Goal: Task Accomplishment & Management: Manage account settings

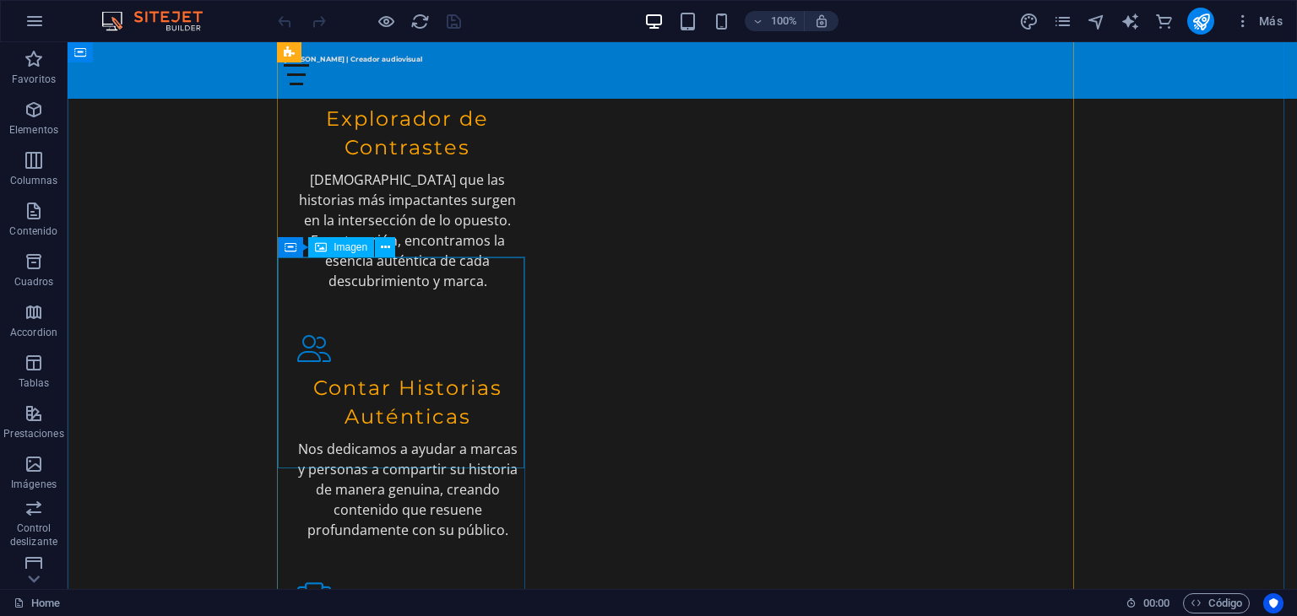
scroll to position [1766, 0]
click at [3, 581] on div at bounding box center [34, 579] width 68 height 20
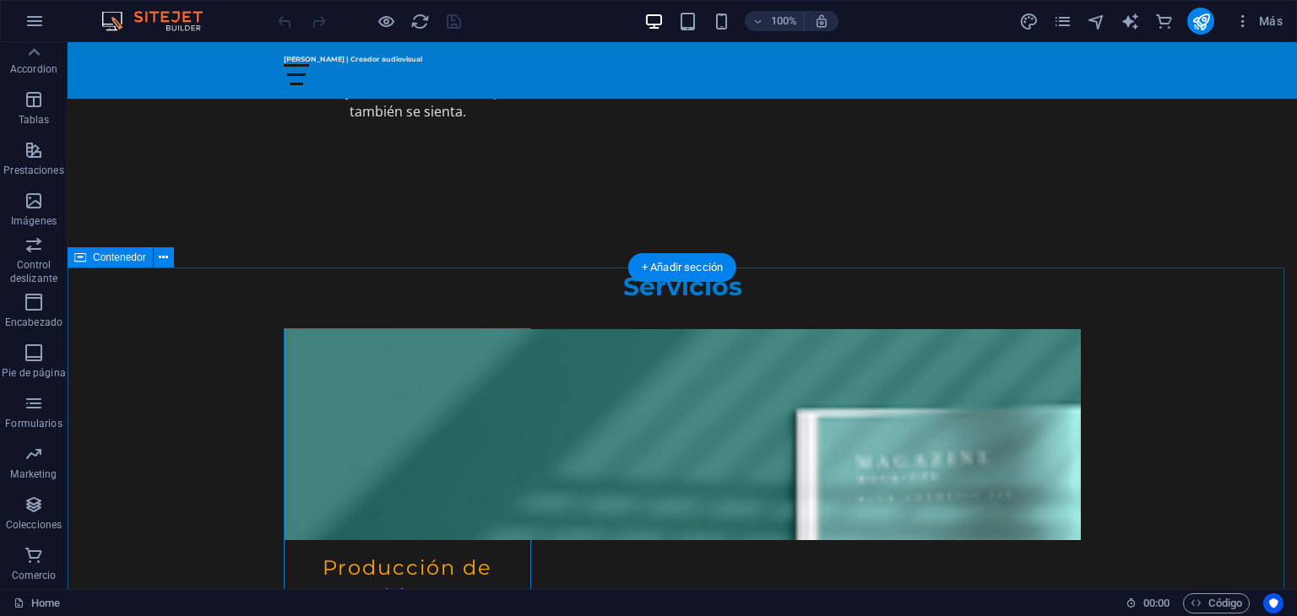
scroll to position [2465, 0]
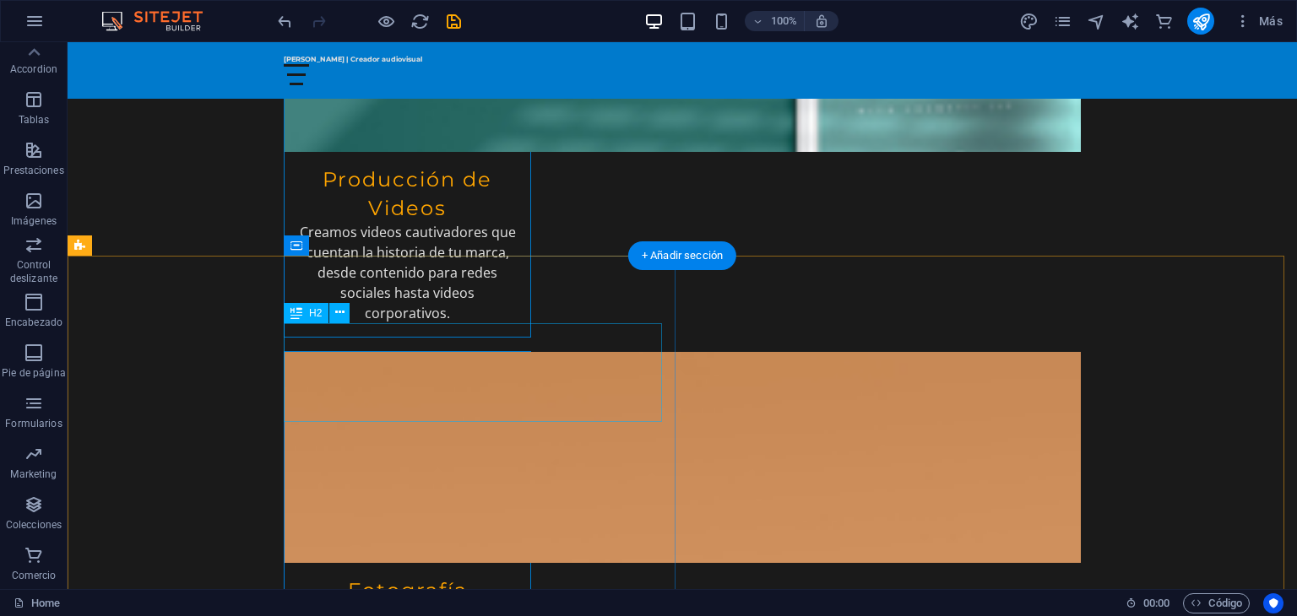
scroll to position [2850, 0]
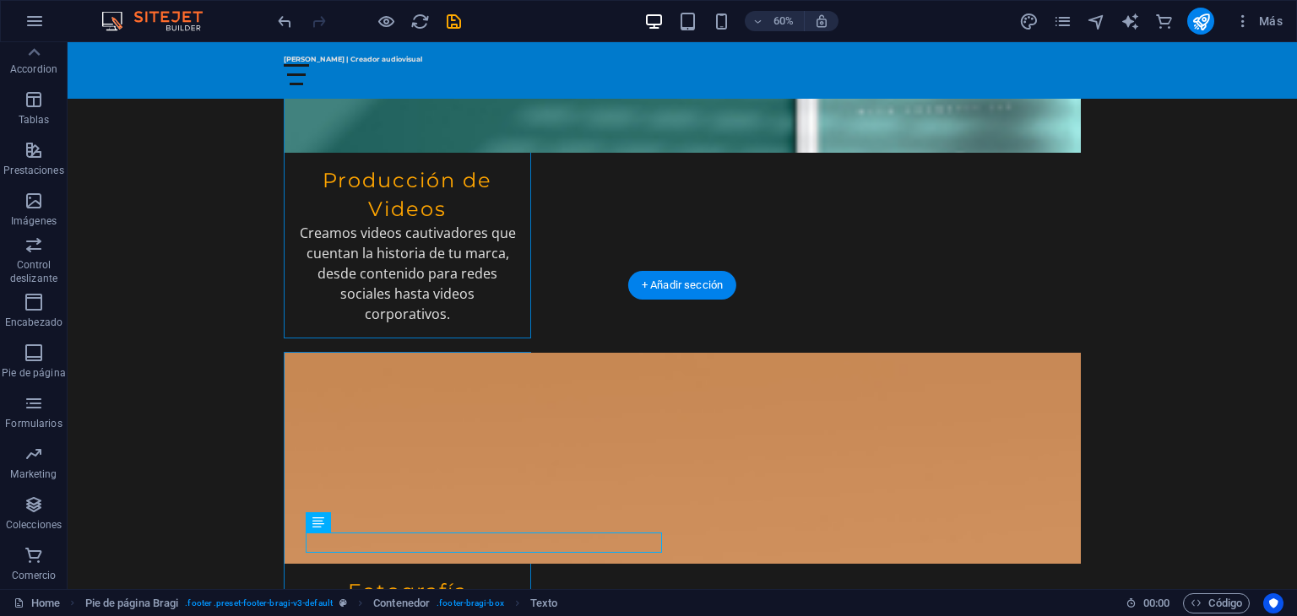
scroll to position [2821, 0]
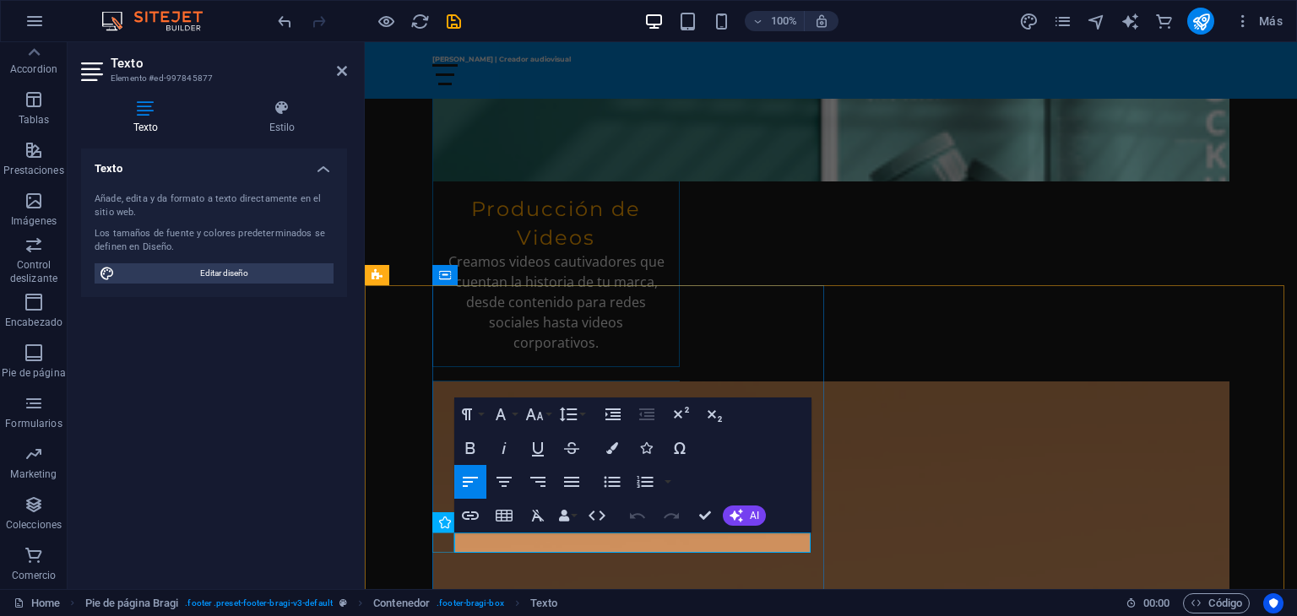
drag, startPoint x: 672, startPoint y: 538, endPoint x: 448, endPoint y: 547, distance: 224.0
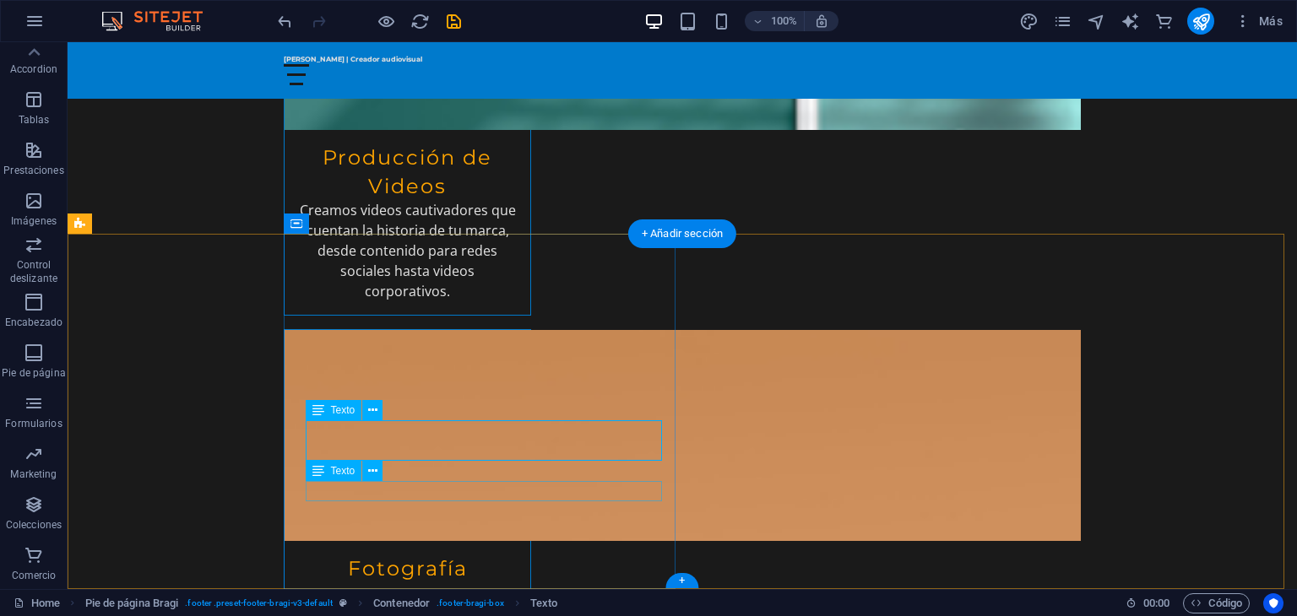
scroll to position [2872, 0]
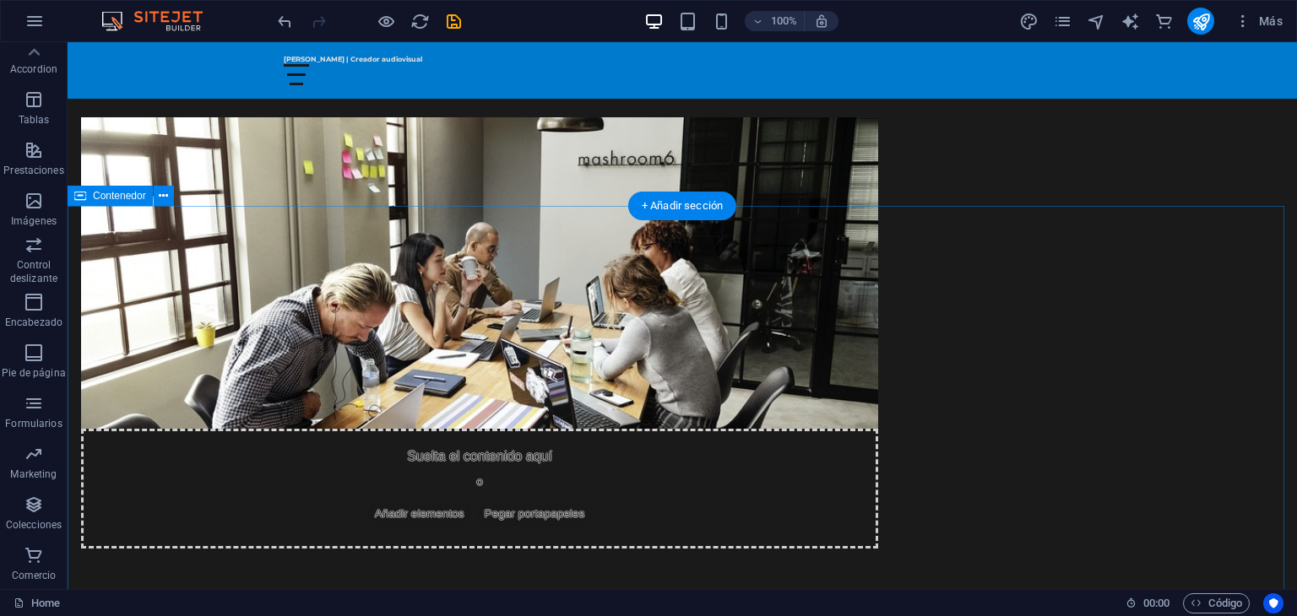
scroll to position [829, 0]
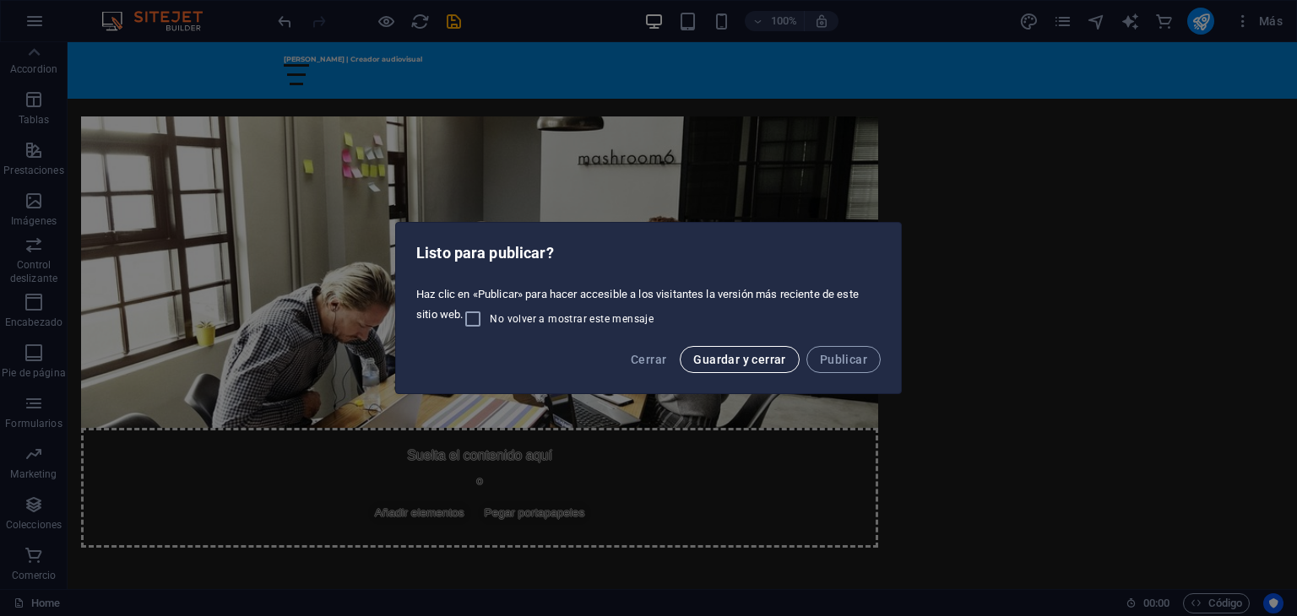
click at [743, 351] on button "Guardar y cerrar" at bounding box center [739, 359] width 119 height 27
